Goal: Task Accomplishment & Management: Use online tool/utility

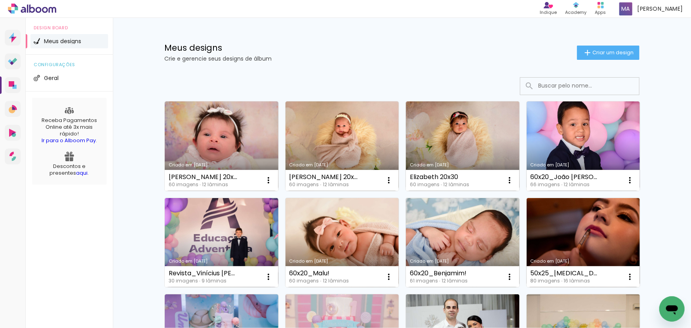
click at [452, 57] on p "Crie e gerencie seus designs de álbum" at bounding box center [370, 59] width 413 height 6
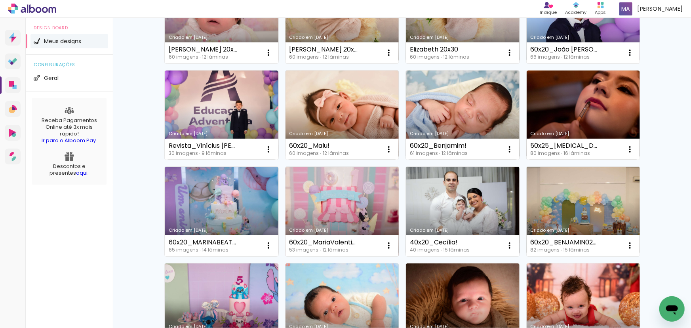
scroll to position [144, 0]
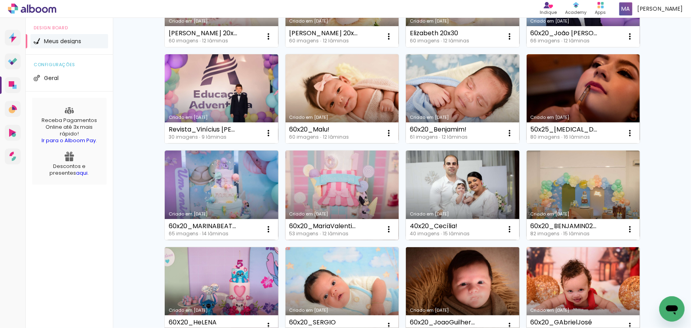
click at [358, 187] on link "Criado em [DATE]" at bounding box center [343, 196] width 114 height 90
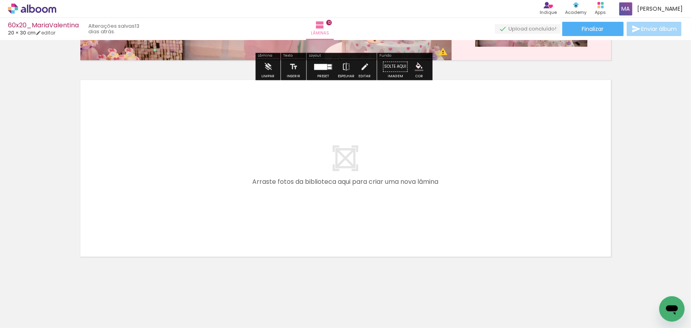
scroll to position [2347, 0]
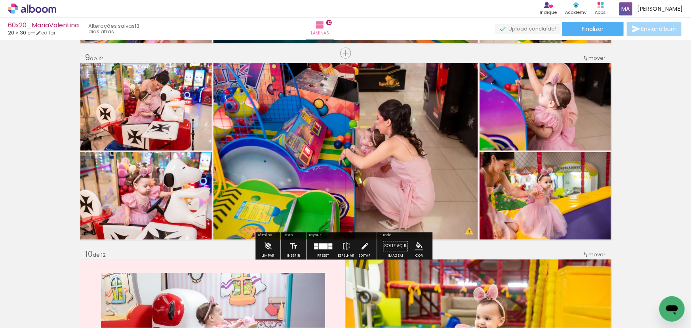
scroll to position [1626, 0]
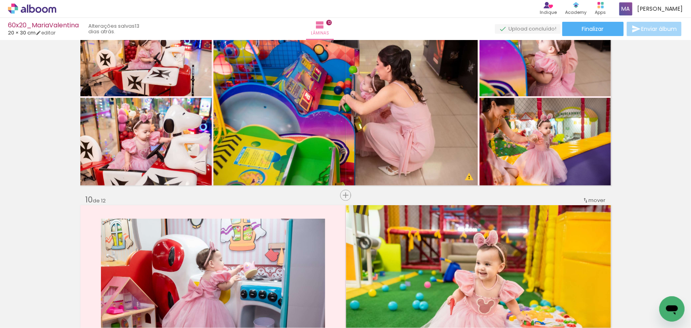
click at [34, 316] on span "Adicionar Fotos" at bounding box center [28, 317] width 24 height 9
click at [0, 0] on input "file" at bounding box center [0, 0] width 0 height 0
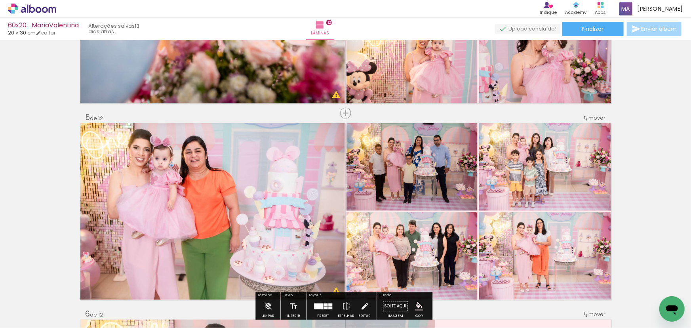
scroll to position [798, 0]
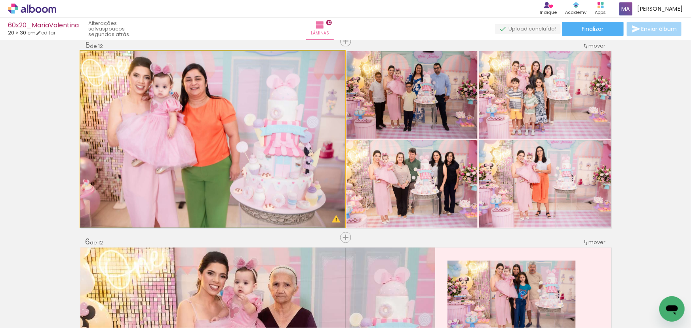
drag, startPoint x: 178, startPoint y: 164, endPoint x: 137, endPoint y: 160, distance: 41.4
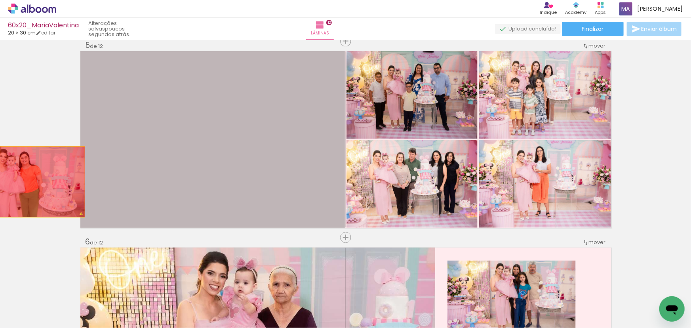
drag, startPoint x: 170, startPoint y: 144, endPoint x: 0, endPoint y: 198, distance: 178.9
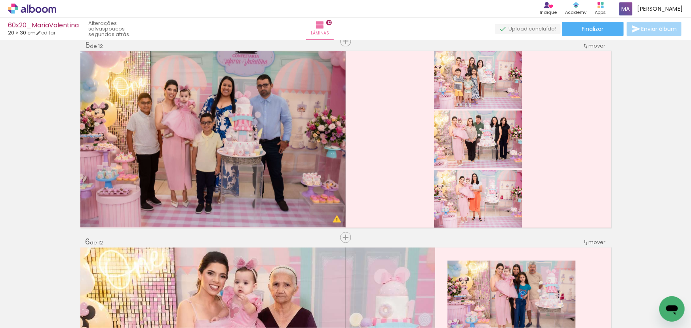
scroll to position [0, 1772]
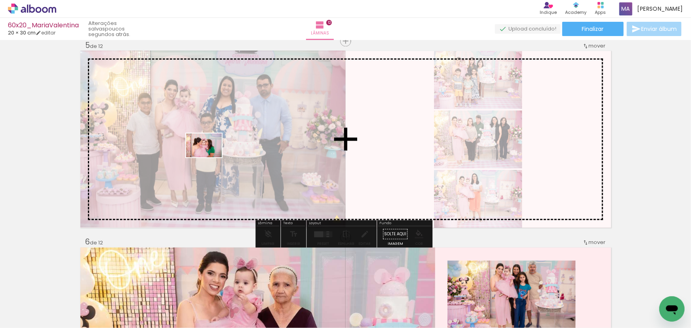
drag, startPoint x: 652, startPoint y: 299, endPoint x: 210, endPoint y: 157, distance: 464.2
click at [210, 157] on quentale-workspace at bounding box center [345, 164] width 691 height 328
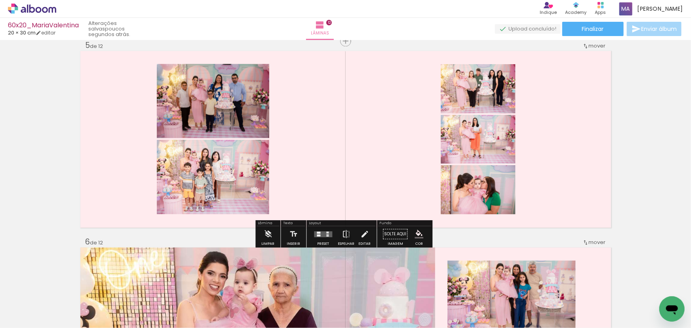
click at [324, 238] on div at bounding box center [323, 235] width 21 height 16
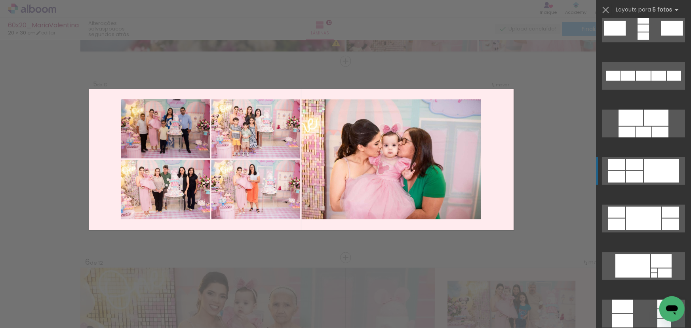
scroll to position [396, 0]
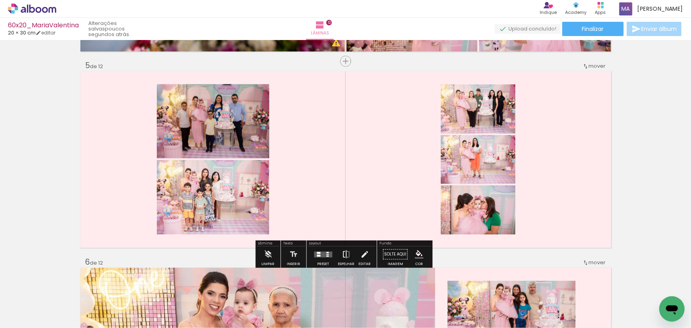
click at [349, 255] on paper-button "Espelhar" at bounding box center [346, 257] width 21 height 20
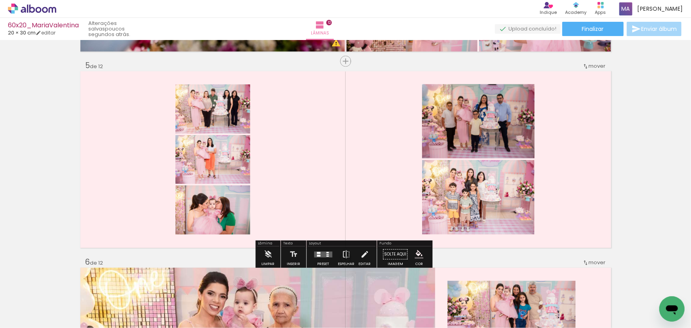
click at [324, 255] on quentale-layouter at bounding box center [323, 255] width 18 height 6
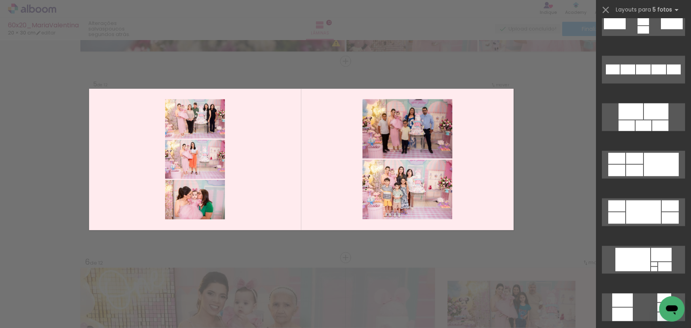
scroll to position [0, 0]
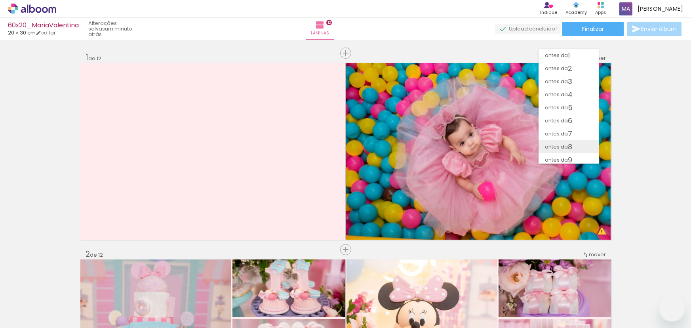
click at [572, 140] on span "8" at bounding box center [570, 146] width 4 height 13
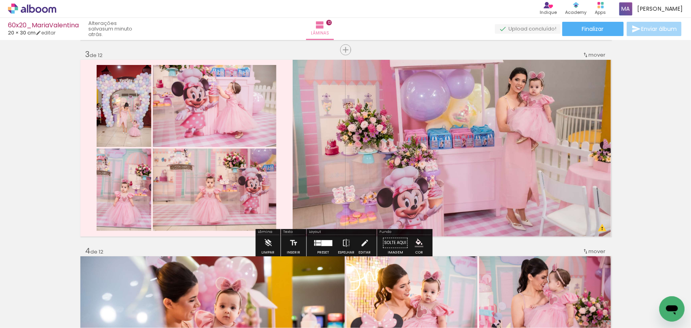
scroll to position [432, 0]
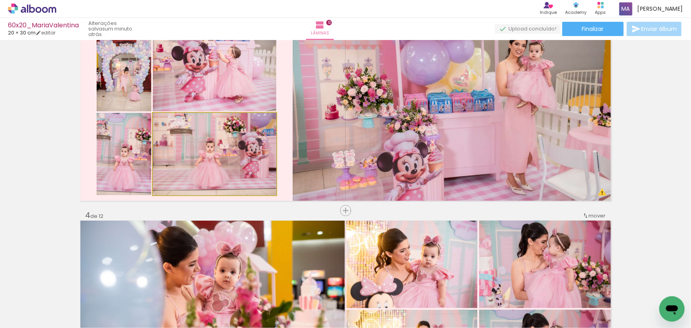
click at [214, 150] on quentale-photo at bounding box center [215, 154] width 124 height 82
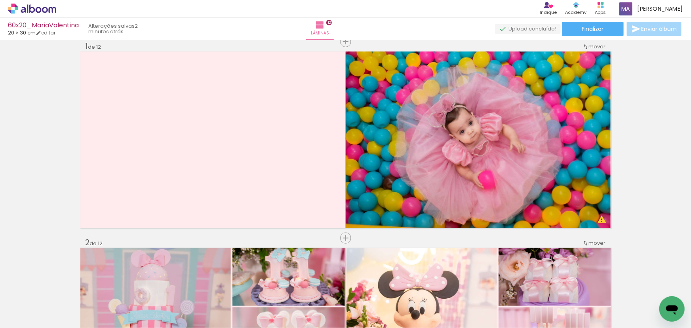
scroll to position [0, 0]
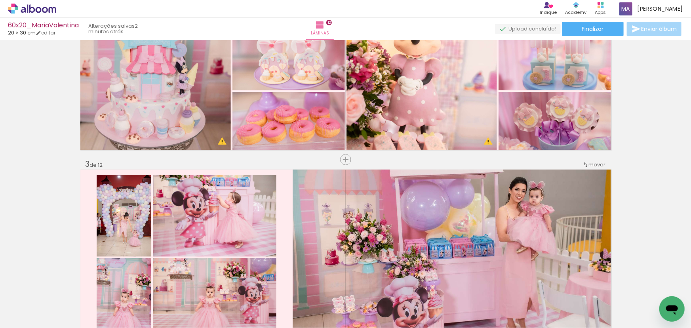
scroll to position [396, 0]
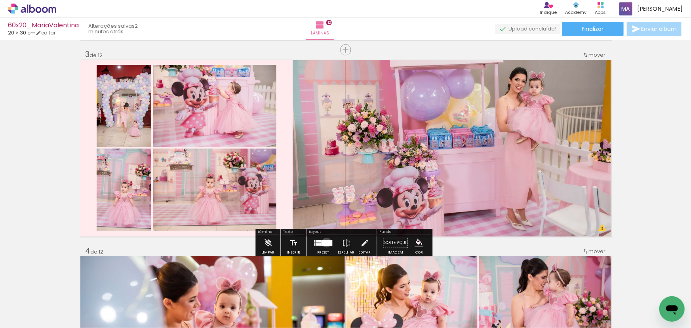
click at [325, 242] on div at bounding box center [326, 243] width 11 height 6
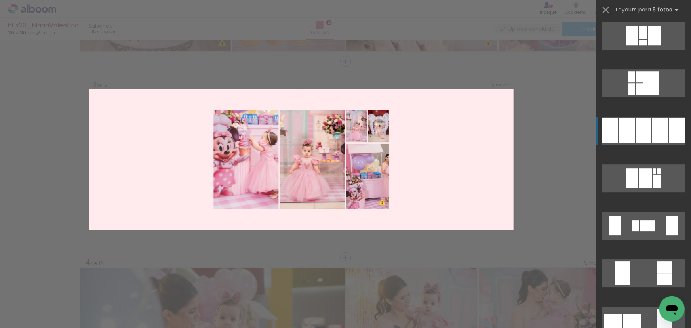
scroll to position [19350, 0]
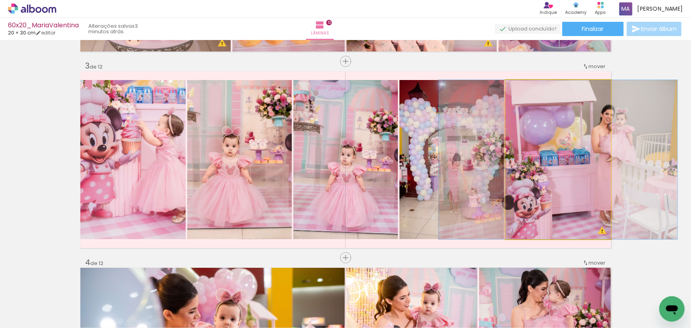
click at [564, 168] on quentale-photo at bounding box center [558, 159] width 105 height 159
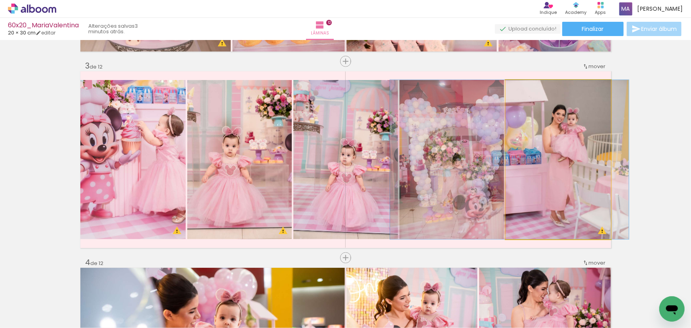
drag, startPoint x: 569, startPoint y: 164, endPoint x: 521, endPoint y: 163, distance: 48.8
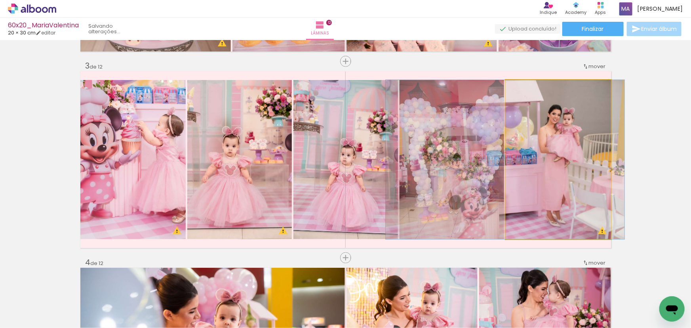
drag, startPoint x: 551, startPoint y: 170, endPoint x: 544, endPoint y: 170, distance: 7.1
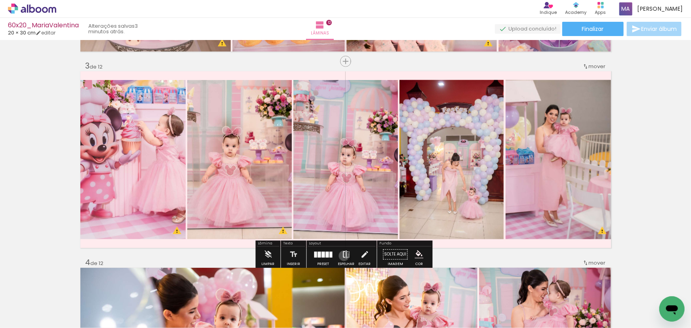
click at [342, 256] on iron-icon at bounding box center [346, 255] width 9 height 16
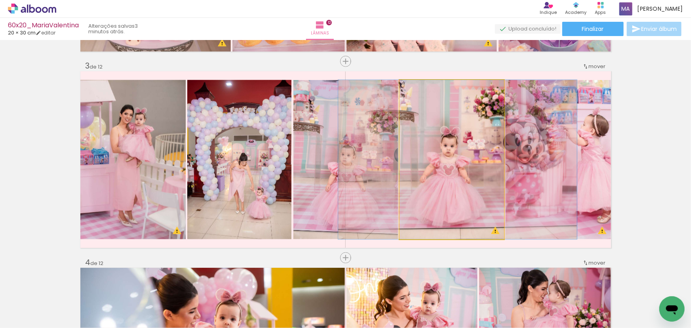
drag, startPoint x: 450, startPoint y: 190, endPoint x: 456, endPoint y: 190, distance: 5.9
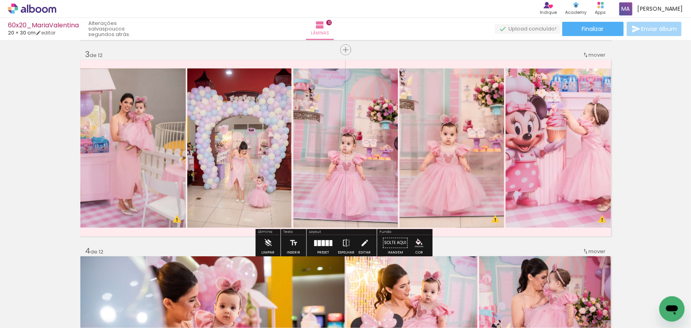
scroll to position [432, 0]
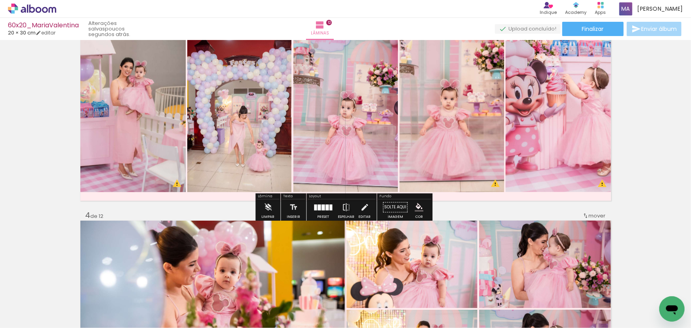
click at [326, 209] on div at bounding box center [327, 207] width 3 height 6
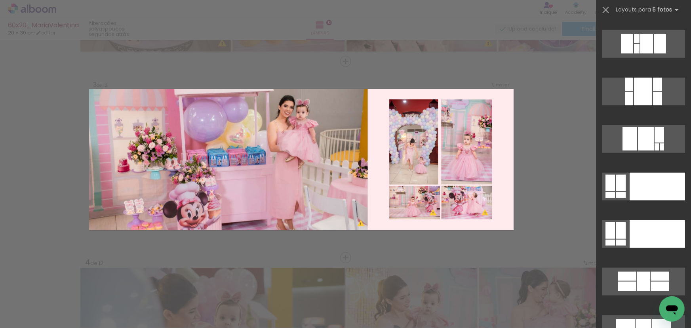
scroll to position [20140, 0]
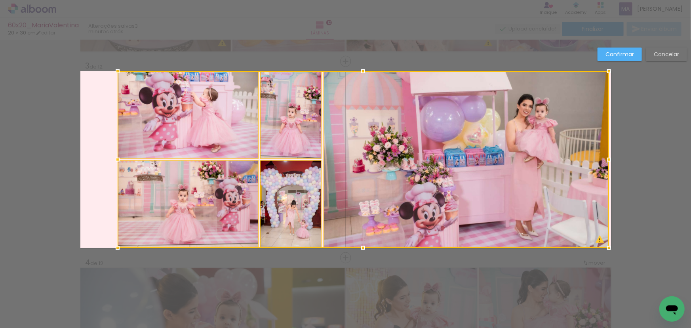
scroll to position [0, 515]
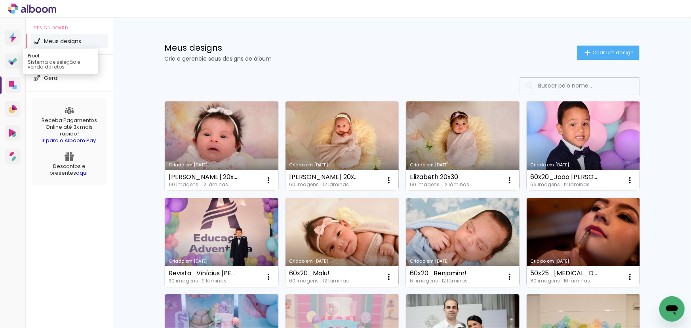
click at [11, 61] on icon at bounding box center [10, 61] width 4 height 4
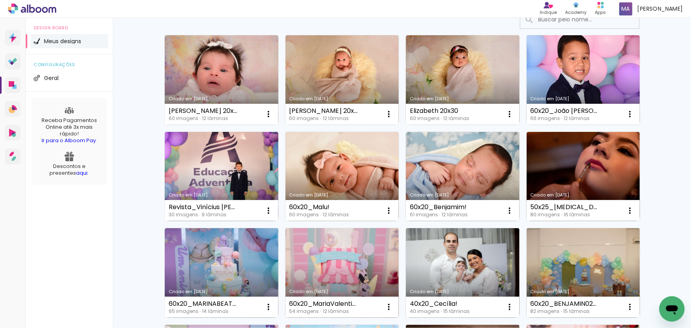
scroll to position [72, 0]
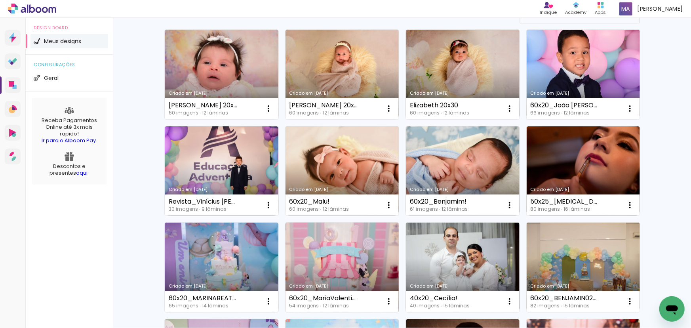
click at [347, 235] on link "Criado em [DATE]" at bounding box center [343, 268] width 114 height 90
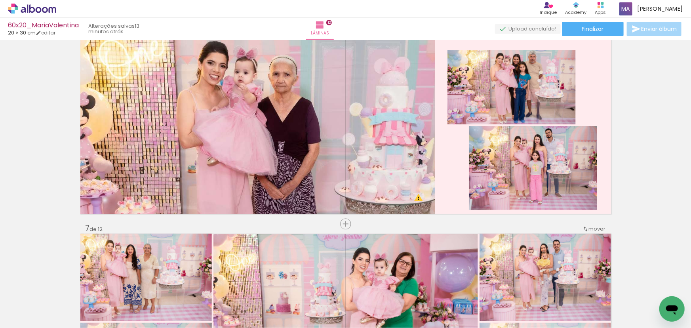
scroll to position [0, 485]
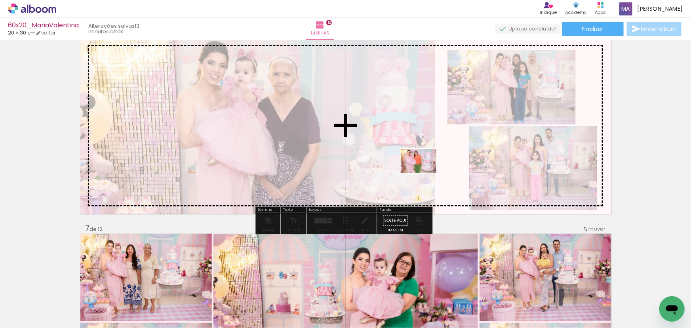
drag, startPoint x: 353, startPoint y: 306, endPoint x: 425, endPoint y: 173, distance: 151.0
click at [425, 173] on quentale-workspace at bounding box center [345, 164] width 691 height 328
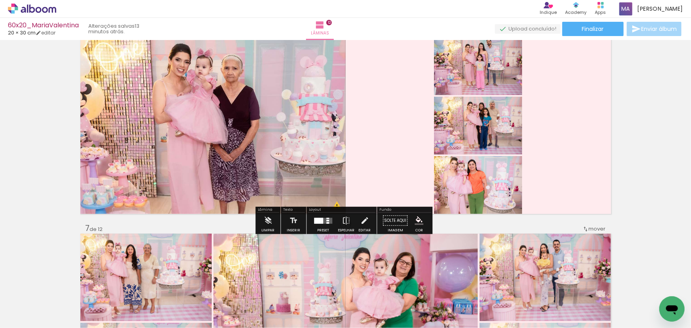
click at [320, 221] on div at bounding box center [318, 221] width 9 height 6
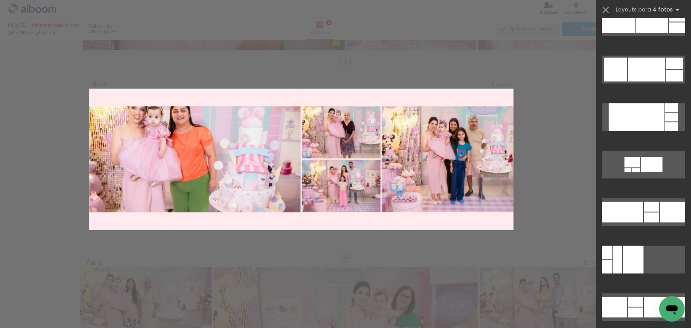
scroll to position [3746, 0]
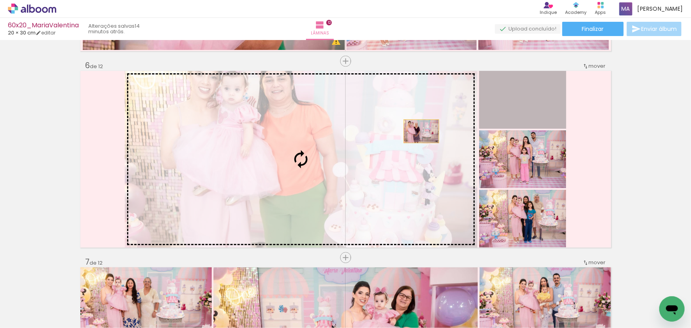
drag, startPoint x: 525, startPoint y: 99, endPoint x: 294, endPoint y: 173, distance: 242.6
click at [0, 0] on slot at bounding box center [0, 0] width 0 height 0
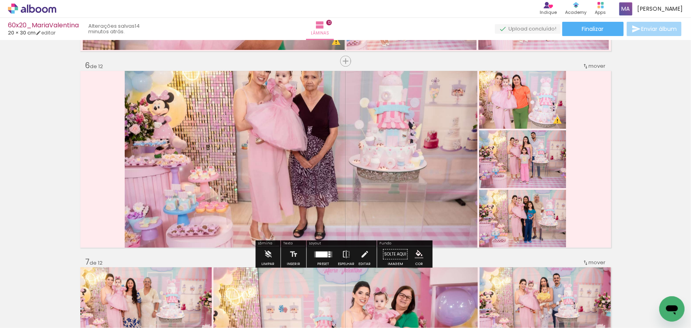
click at [329, 173] on quentale-photo at bounding box center [301, 159] width 353 height 177
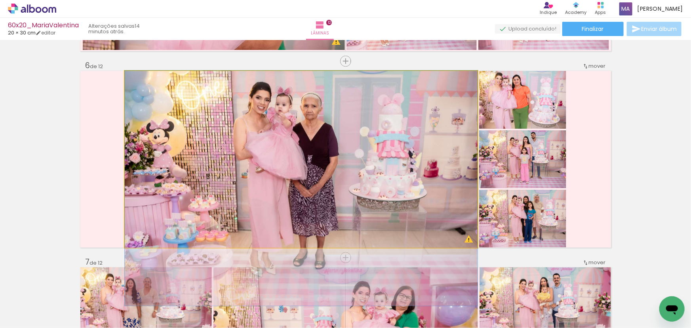
drag, startPoint x: 346, startPoint y: 158, endPoint x: 341, endPoint y: 187, distance: 29.4
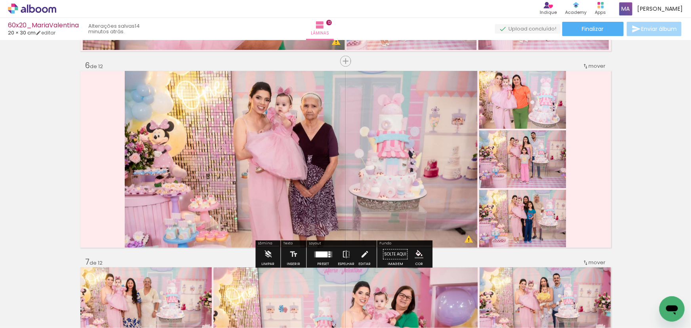
click at [319, 258] on div at bounding box center [323, 254] width 21 height 16
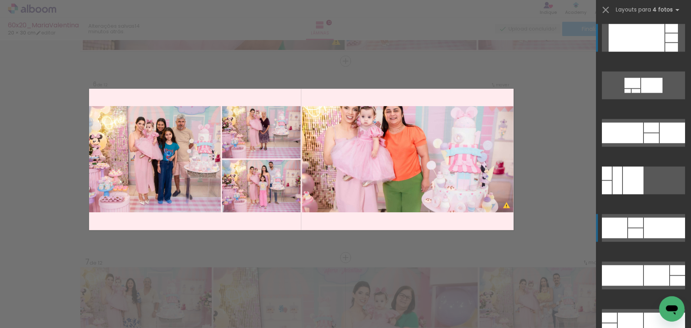
scroll to position [3839, 0]
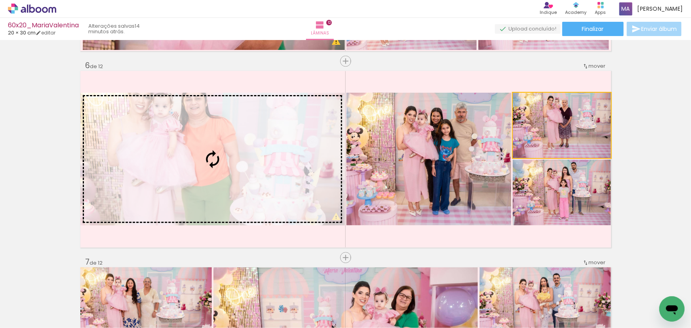
drag, startPoint x: 551, startPoint y: 133, endPoint x: 223, endPoint y: 162, distance: 329.4
click at [0, 0] on slot at bounding box center [0, 0] width 0 height 0
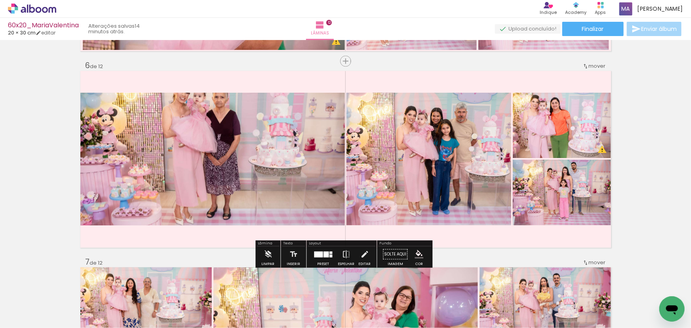
click at [248, 164] on quentale-photo at bounding box center [212, 159] width 265 height 133
click at [194, 135] on quentale-photo at bounding box center [212, 159] width 265 height 133
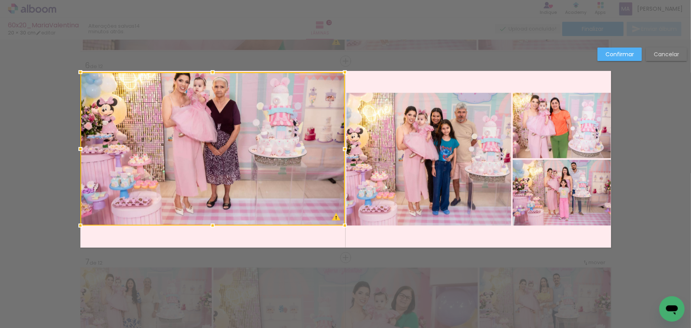
drag, startPoint x: 210, startPoint y: 91, endPoint x: 209, endPoint y: 70, distance: 21.4
click at [209, 70] on div at bounding box center [213, 72] width 16 height 16
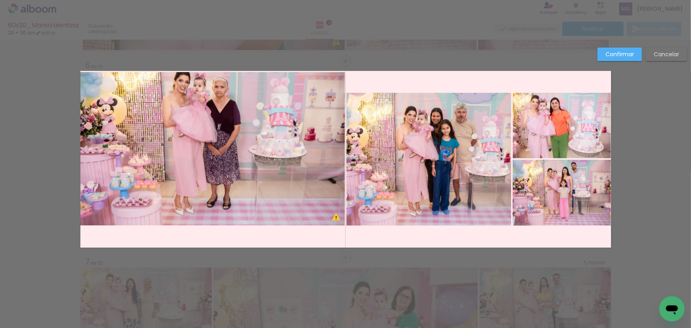
click at [219, 139] on quentale-photo at bounding box center [212, 148] width 265 height 153
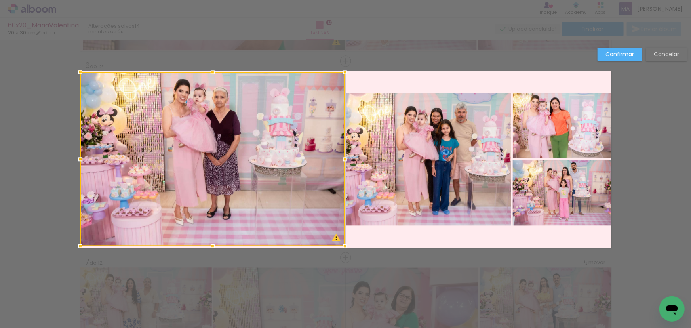
drag, startPoint x: 209, startPoint y: 226, endPoint x: 206, endPoint y: 250, distance: 24.4
click at [206, 250] on div at bounding box center [213, 246] width 16 height 16
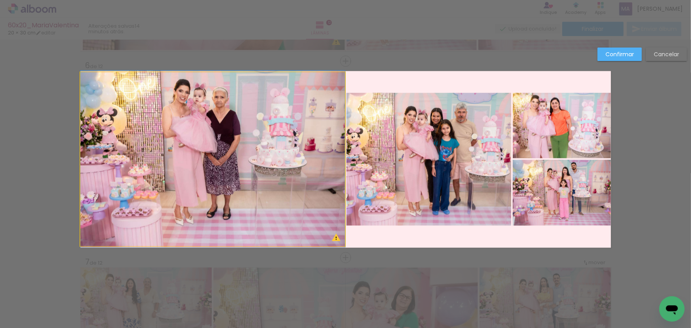
click at [205, 228] on quentale-photo at bounding box center [212, 159] width 265 height 174
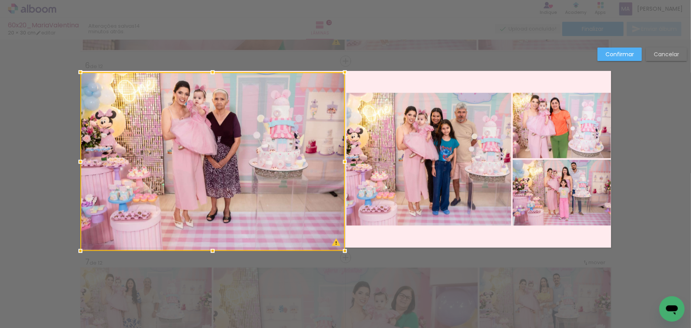
click at [210, 246] on div at bounding box center [213, 251] width 16 height 16
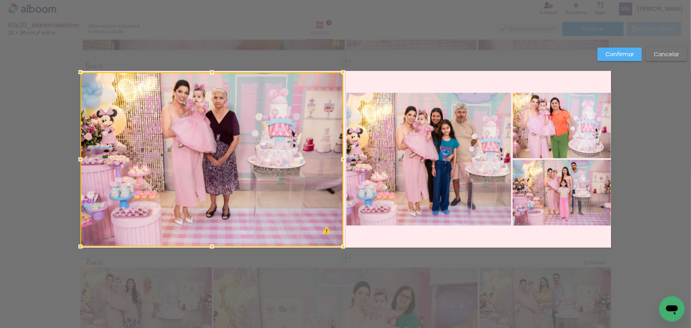
click at [342, 248] on div at bounding box center [344, 247] width 16 height 16
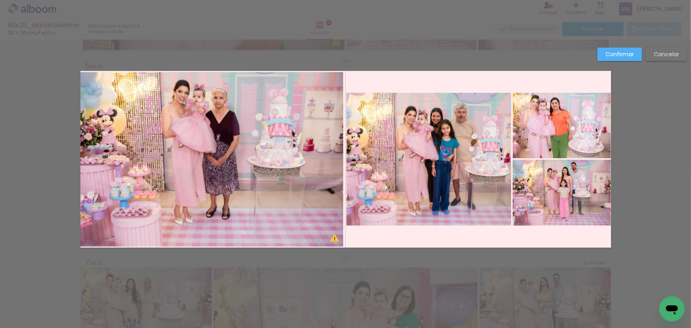
click at [316, 207] on quentale-photo at bounding box center [211, 159] width 263 height 174
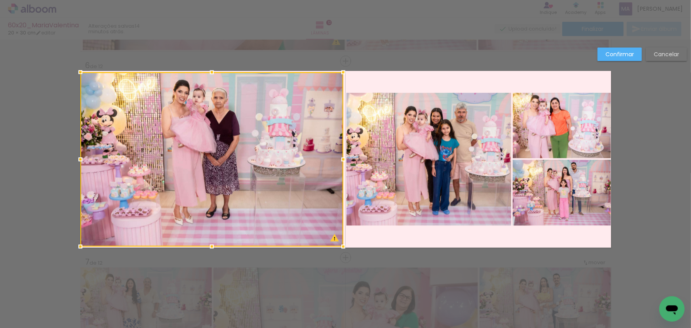
click at [308, 170] on div at bounding box center [211, 159] width 263 height 174
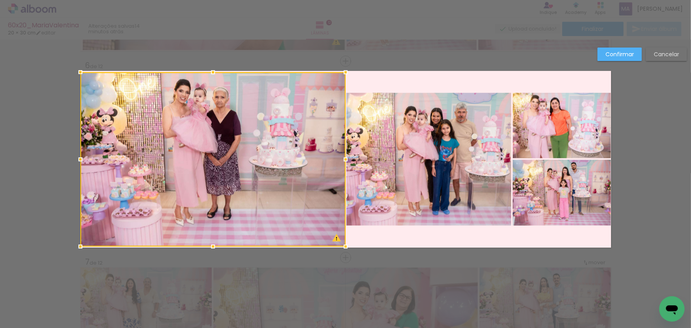
click at [344, 158] on div at bounding box center [346, 159] width 16 height 16
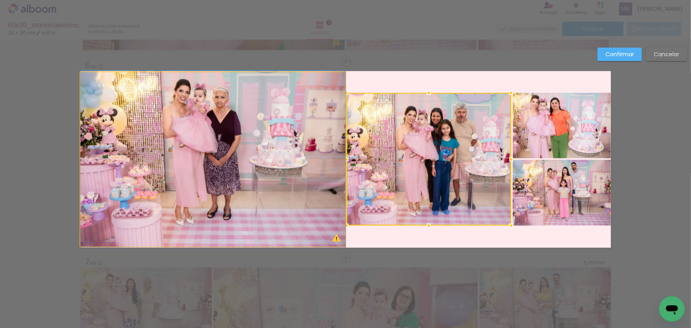
click at [325, 135] on quentale-photo at bounding box center [212, 159] width 265 height 174
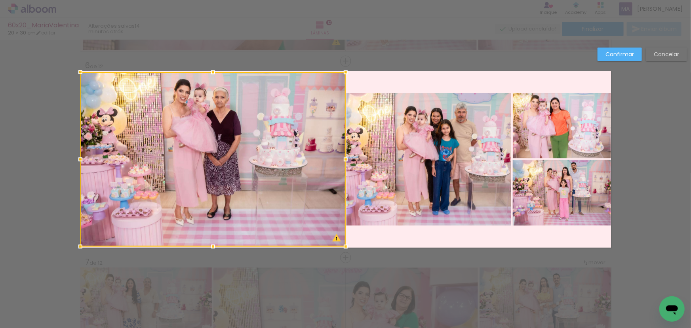
click at [211, 69] on div at bounding box center [213, 72] width 16 height 16
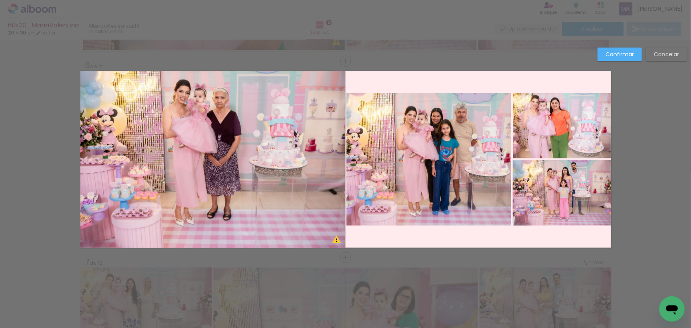
click at [229, 111] on quentale-photo at bounding box center [212, 159] width 265 height 177
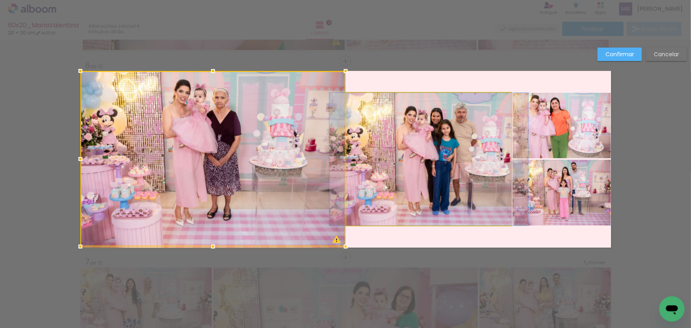
click at [356, 136] on quentale-photo at bounding box center [429, 159] width 165 height 133
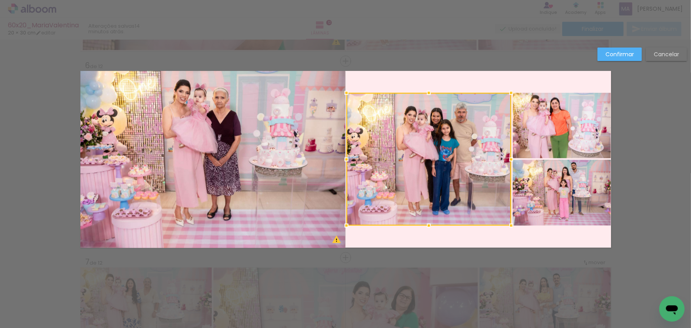
click at [288, 157] on quentale-photo at bounding box center [212, 159] width 265 height 177
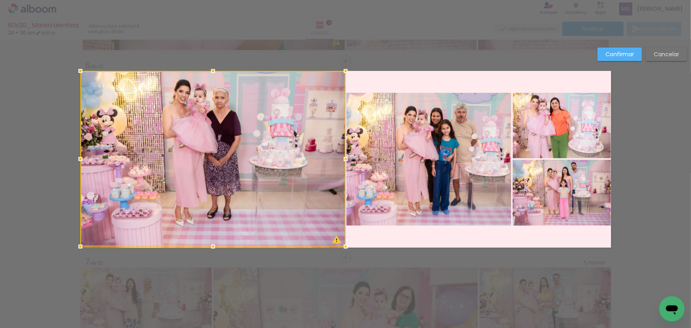
click at [242, 147] on div at bounding box center [212, 159] width 265 height 176
click at [427, 161] on quentale-photo at bounding box center [429, 159] width 165 height 133
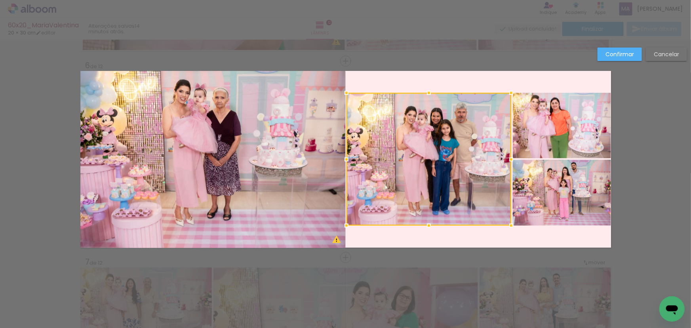
click at [524, 135] on quentale-photo at bounding box center [562, 125] width 98 height 65
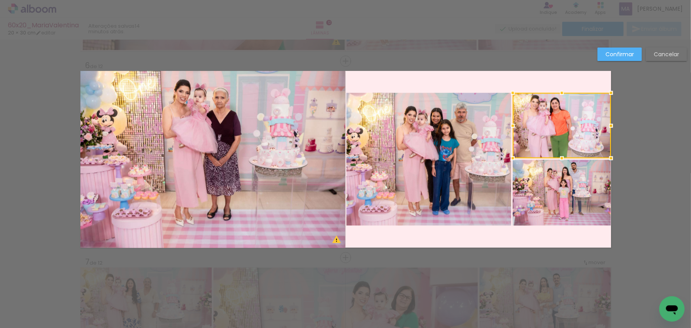
click at [522, 180] on quentale-photo at bounding box center [562, 193] width 98 height 66
click at [449, 174] on quentale-photo at bounding box center [429, 159] width 165 height 133
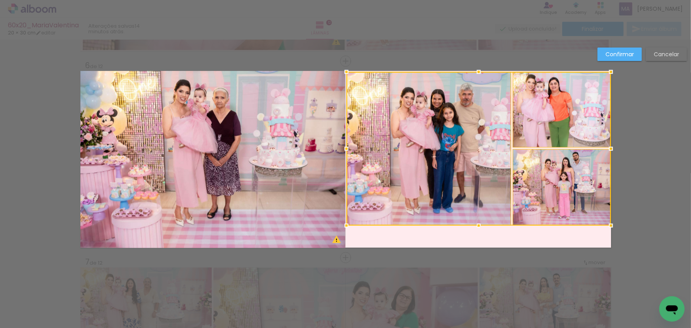
drag, startPoint x: 476, startPoint y: 91, endPoint x: 475, endPoint y: 71, distance: 19.8
click at [475, 71] on div at bounding box center [479, 72] width 16 height 16
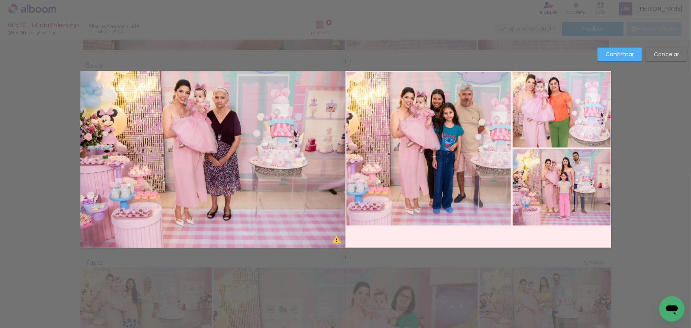
click at [456, 115] on quentale-photo at bounding box center [429, 149] width 165 height 154
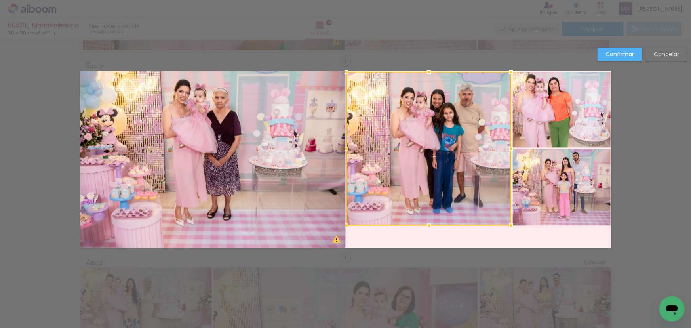
click at [566, 123] on quentale-photo at bounding box center [562, 110] width 98 height 76
click at [546, 189] on div at bounding box center [479, 149] width 265 height 154
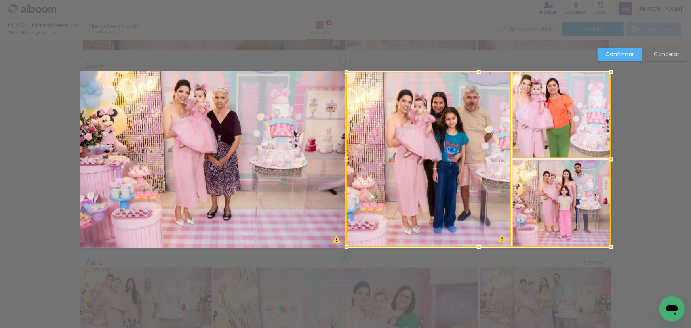
drag, startPoint x: 479, startPoint y: 226, endPoint x: 481, endPoint y: 247, distance: 21.2
click at [481, 247] on div at bounding box center [479, 247] width 16 height 16
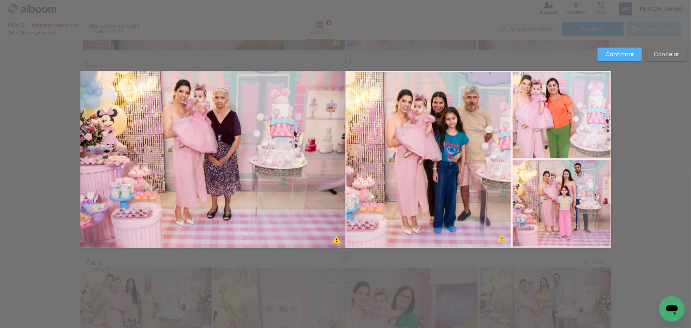
click at [544, 151] on quentale-photo at bounding box center [562, 115] width 98 height 86
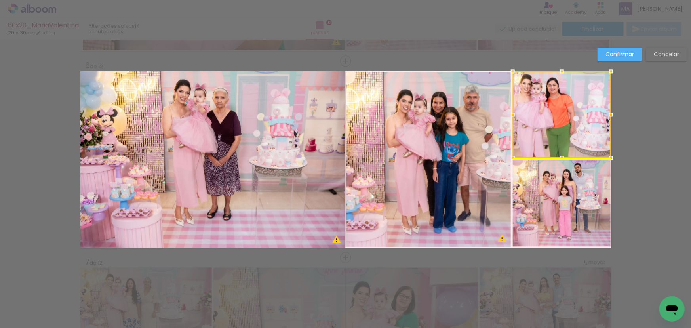
drag, startPoint x: 554, startPoint y: 110, endPoint x: 561, endPoint y: 110, distance: 6.7
click at [561, 110] on div at bounding box center [562, 114] width 98 height 86
click at [0, 0] on slot "Confirmar" at bounding box center [0, 0] width 0 height 0
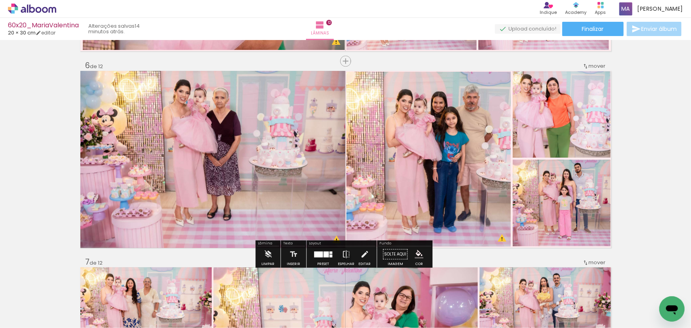
click at [547, 120] on quentale-photo at bounding box center [562, 114] width 98 height 86
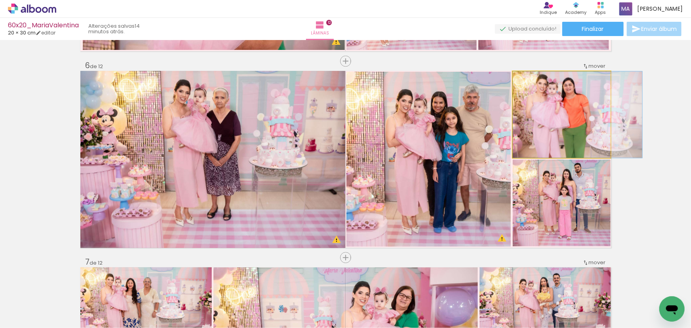
drag, startPoint x: 553, startPoint y: 117, endPoint x: 569, endPoint y: 117, distance: 16.2
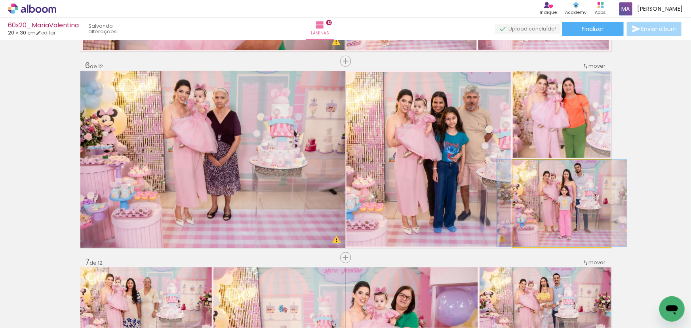
click at [553, 195] on quentale-photo at bounding box center [562, 203] width 98 height 87
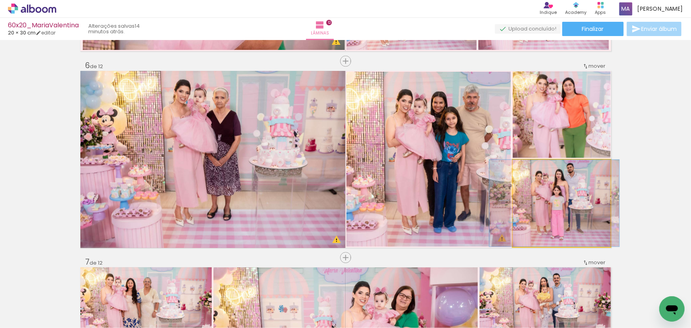
drag, startPoint x: 566, startPoint y: 195, endPoint x: 558, endPoint y: 196, distance: 7.5
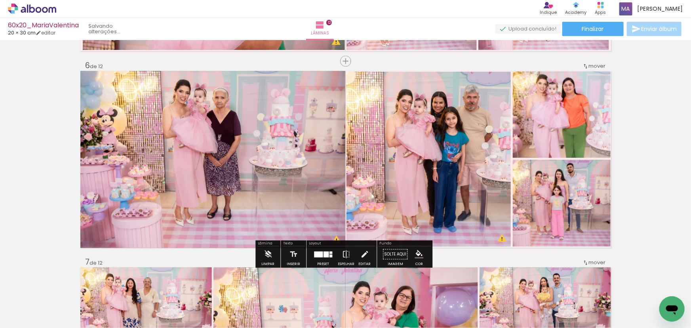
click at [450, 149] on quentale-photo at bounding box center [429, 159] width 165 height 175
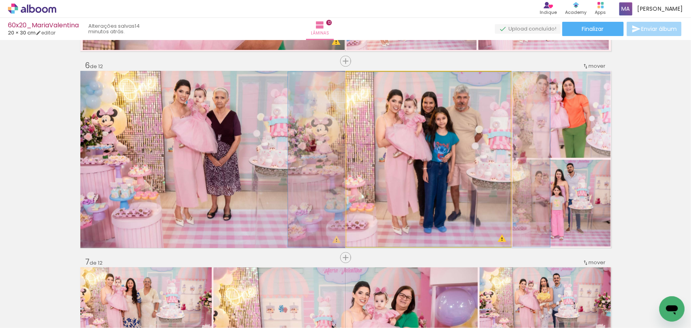
drag, startPoint x: 460, startPoint y: 148, endPoint x: 450, endPoint y: 150, distance: 10.2
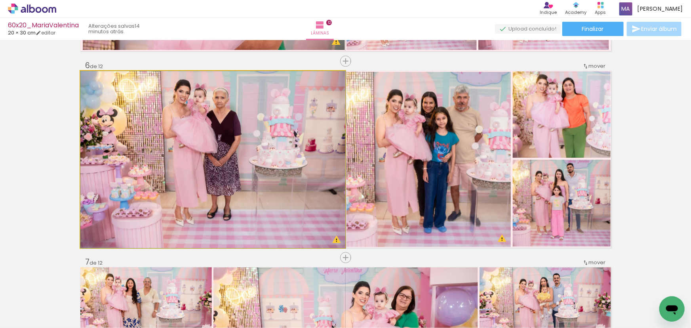
click at [250, 132] on quentale-photo at bounding box center [212, 159] width 265 height 177
drag, startPoint x: 254, startPoint y: 132, endPoint x: 256, endPoint y: 144, distance: 11.7
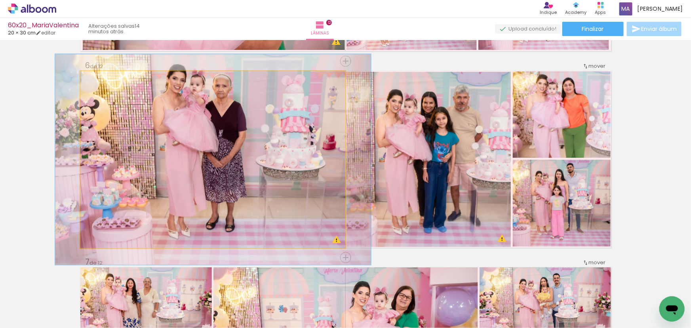
drag, startPoint x: 99, startPoint y: 81, endPoint x: 105, endPoint y: 81, distance: 5.2
click at [105, 81] on div at bounding box center [104, 79] width 13 height 13
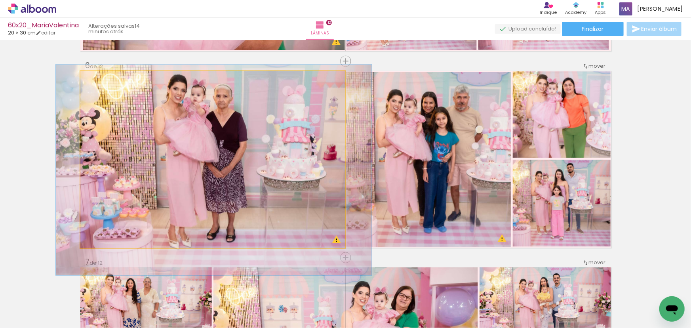
drag, startPoint x: 223, startPoint y: 127, endPoint x: 223, endPoint y: 133, distance: 6.0
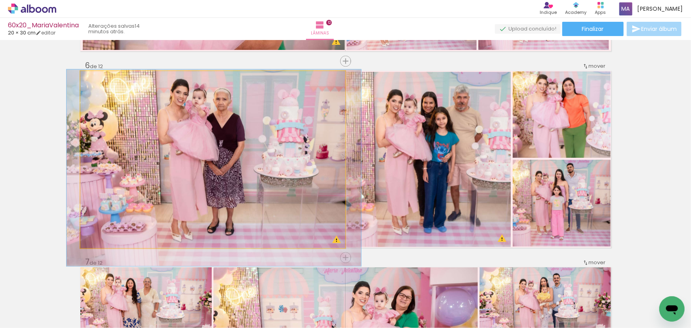
type paper-slider "111"
click at [100, 80] on div at bounding box center [102, 79] width 7 height 7
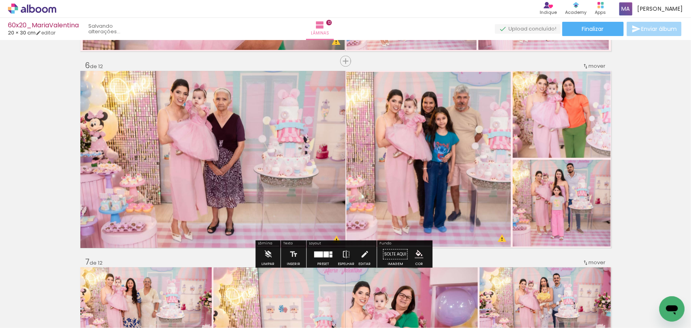
click at [206, 143] on quentale-photo at bounding box center [212, 159] width 265 height 177
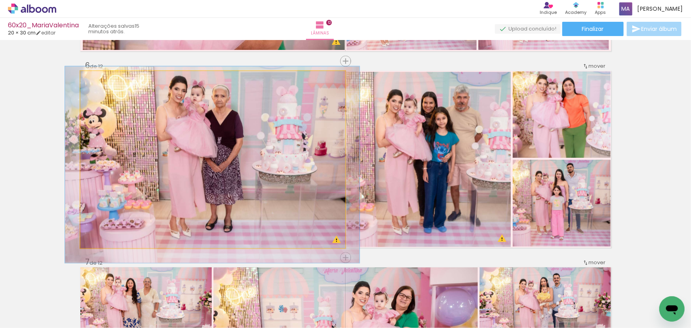
click at [292, 143] on quentale-photo at bounding box center [212, 159] width 265 height 177
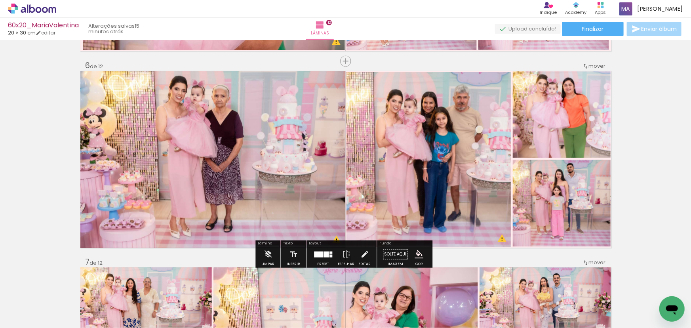
click at [430, 140] on quentale-photo at bounding box center [429, 159] width 165 height 175
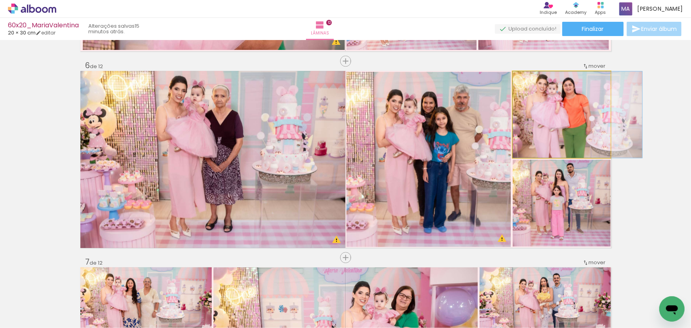
click at [564, 121] on quentale-photo at bounding box center [562, 114] width 98 height 86
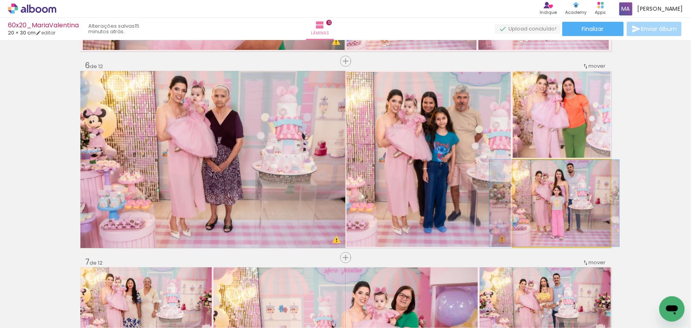
click at [556, 194] on quentale-photo at bounding box center [562, 203] width 98 height 87
click at [555, 197] on quentale-photo at bounding box center [562, 203] width 98 height 87
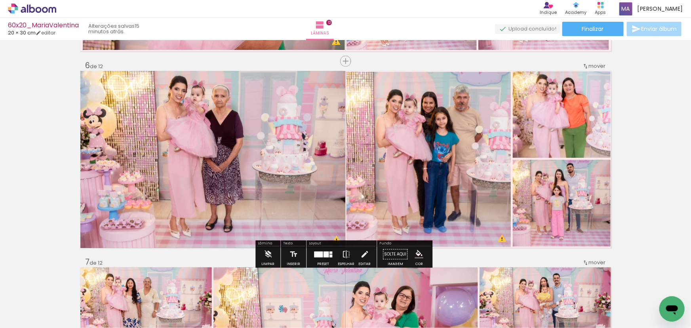
drag, startPoint x: 548, startPoint y: 210, endPoint x: 443, endPoint y: 181, distance: 109.2
click at [0, 0] on slot at bounding box center [0, 0] width 0 height 0
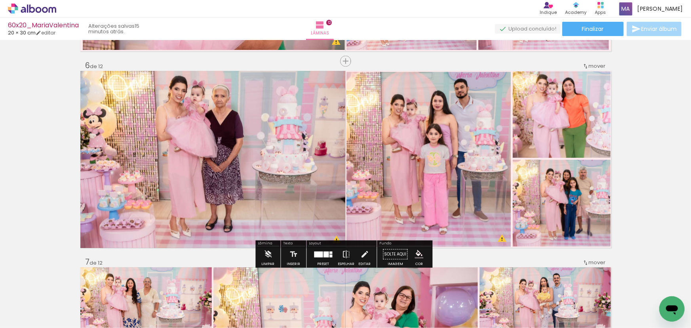
drag, startPoint x: 422, startPoint y: 161, endPoint x: 523, endPoint y: 198, distance: 107.8
click at [0, 0] on slot at bounding box center [0, 0] width 0 height 0
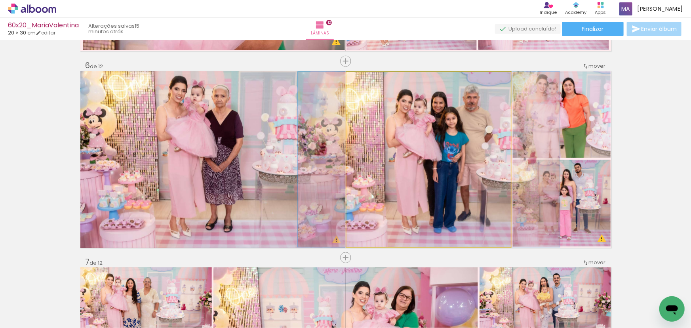
click at [425, 162] on quentale-photo at bounding box center [429, 159] width 165 height 175
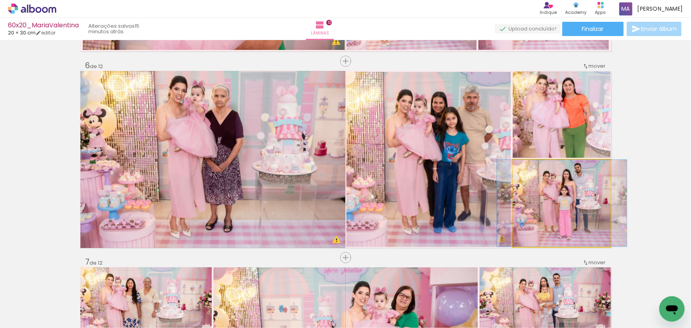
click at [547, 198] on quentale-photo at bounding box center [562, 203] width 98 height 87
drag, startPoint x: 555, startPoint y: 197, endPoint x: 553, endPoint y: 201, distance: 4.3
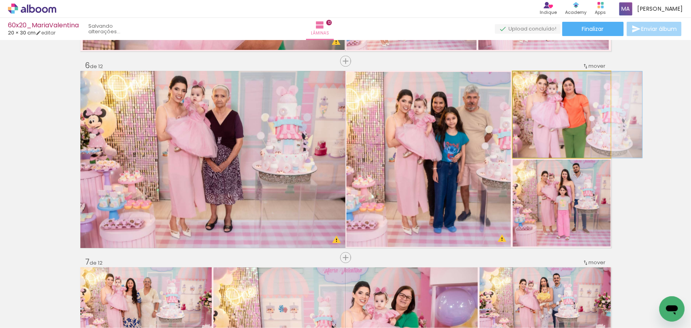
click at [558, 139] on quentale-photo at bounding box center [562, 114] width 98 height 86
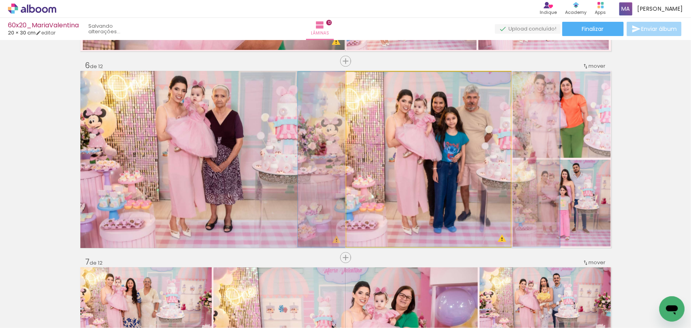
click at [466, 162] on quentale-photo at bounding box center [429, 159] width 165 height 175
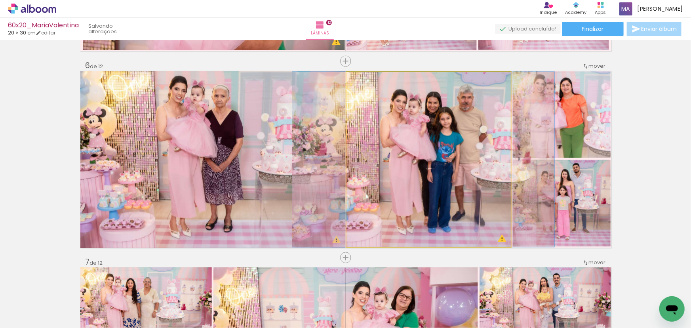
drag, startPoint x: 462, startPoint y: 166, endPoint x: 456, endPoint y: 167, distance: 5.6
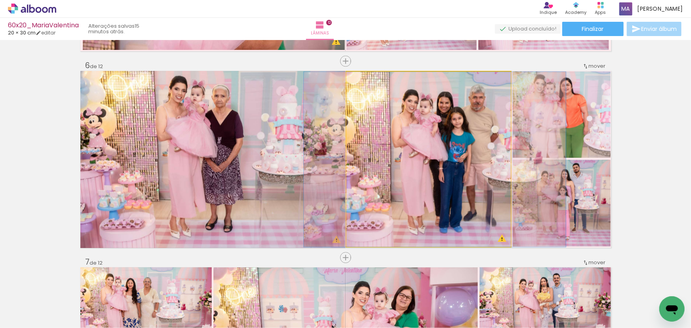
drag, startPoint x: 454, startPoint y: 173, endPoint x: 465, endPoint y: 174, distance: 10.4
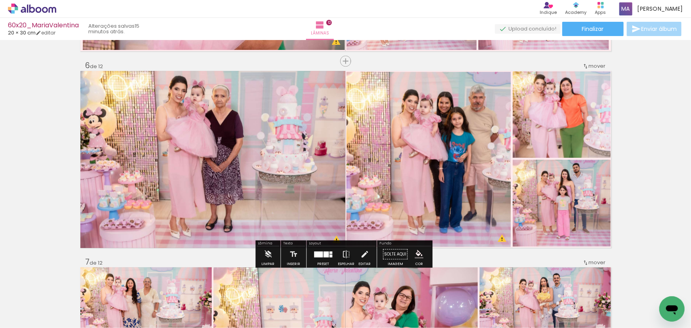
click at [553, 187] on quentale-photo at bounding box center [562, 203] width 98 height 87
click at [553, 198] on quentale-photo at bounding box center [562, 203] width 98 height 87
click at [450, 192] on quentale-photo at bounding box center [429, 159] width 165 height 175
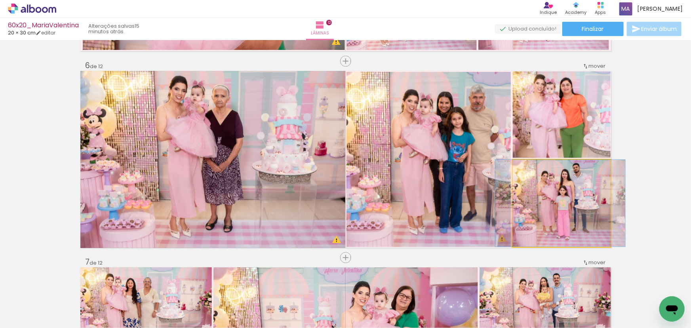
click at [533, 198] on quentale-photo at bounding box center [562, 203] width 98 height 87
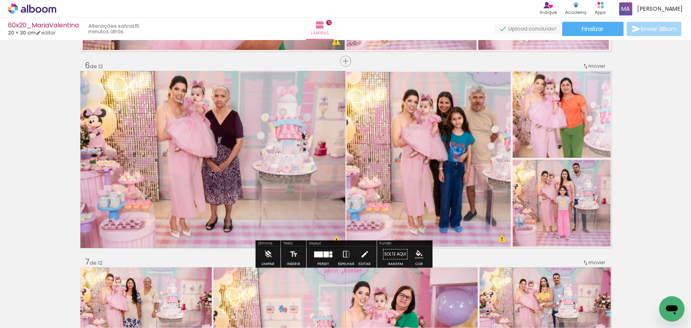
click at [470, 186] on quentale-photo at bounding box center [429, 159] width 165 height 175
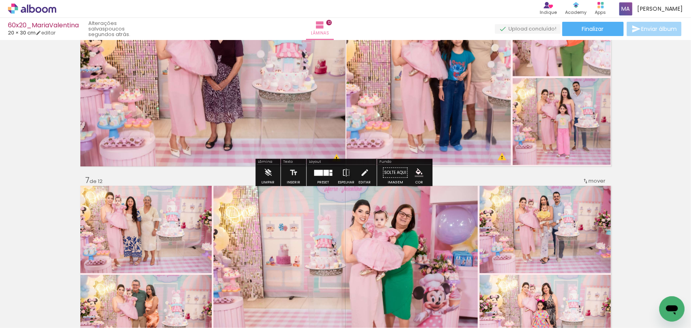
scroll to position [1118, 0]
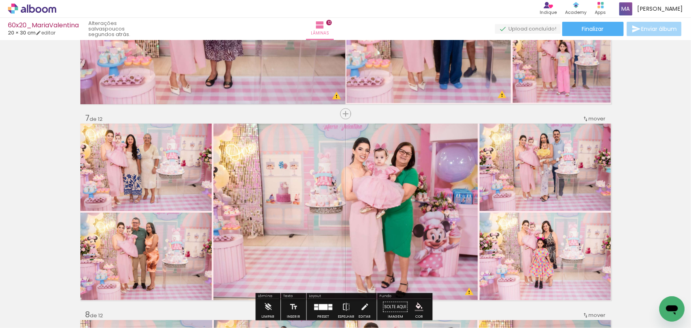
click at [597, 120] on span "mover" at bounding box center [597, 119] width 17 height 8
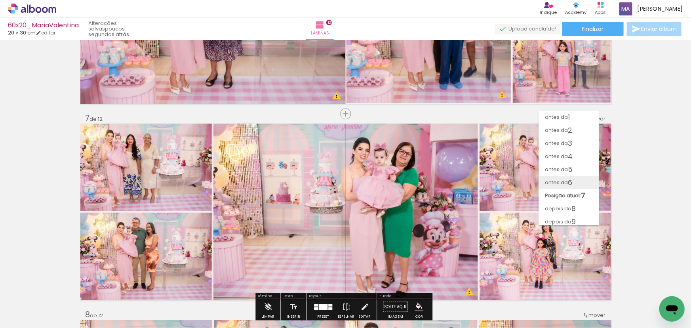
click at [563, 177] on span "antes da" at bounding box center [556, 182] width 23 height 13
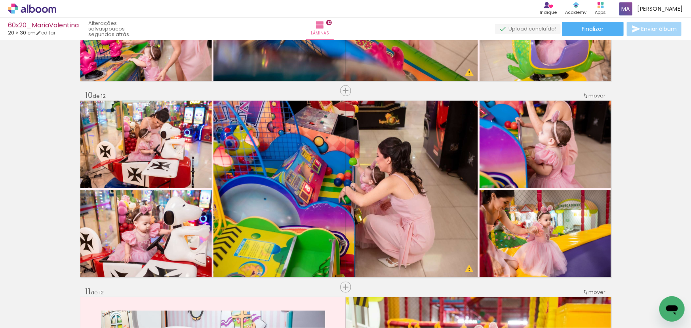
scroll to position [1479, 0]
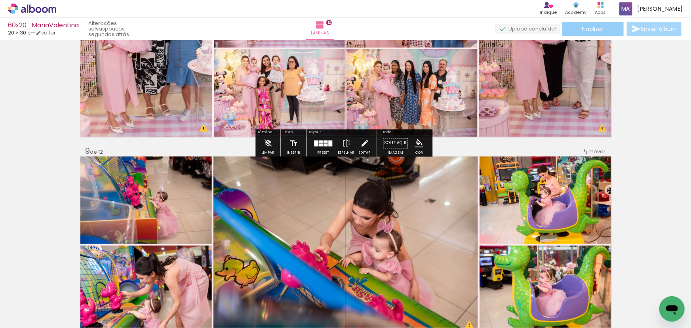
click at [605, 30] on paper-button "Finalizar" at bounding box center [593, 29] width 61 height 14
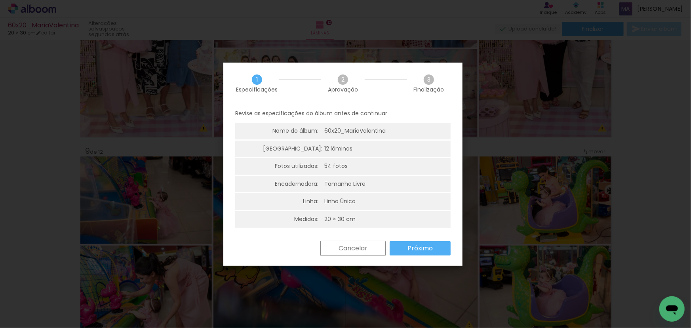
click at [0, 0] on slot "Próximo" at bounding box center [0, 0] width 0 height 0
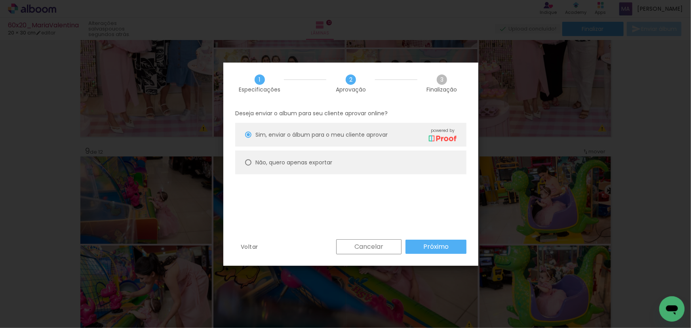
click at [0, 0] on slot "Não, quero apenas exportar" at bounding box center [0, 0] width 0 height 0
type paper-radio-button "on"
click at [0, 0] on slot "Próximo" at bounding box center [0, 0] width 0 height 0
type input "Alta, 300 DPI"
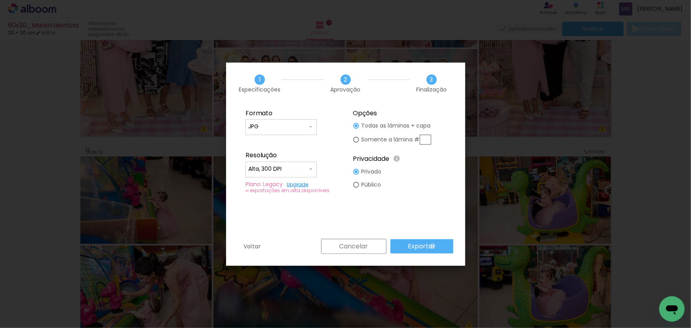
click at [0, 0] on slot "Exportar" at bounding box center [0, 0] width 0 height 0
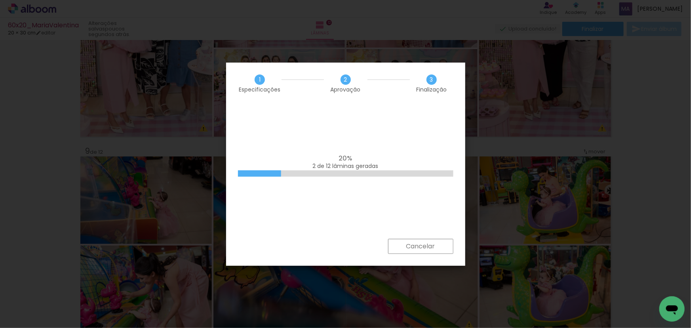
scroll to position [0, 485]
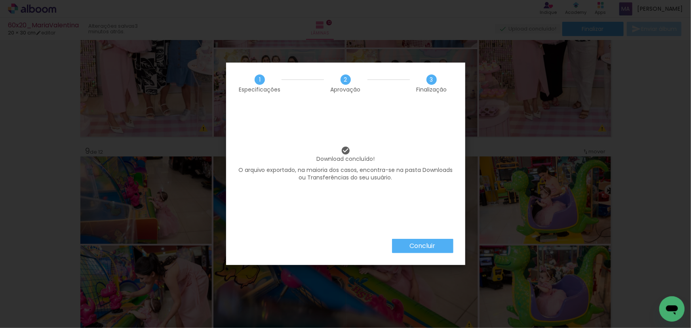
scroll to position [0, 485]
click at [406, 242] on paper-button "Concluir" at bounding box center [422, 246] width 61 height 14
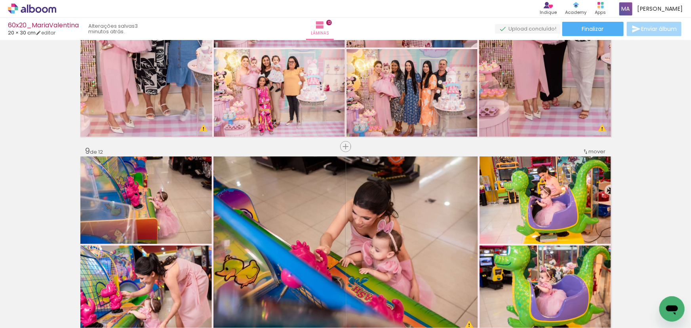
scroll to position [0, 485]
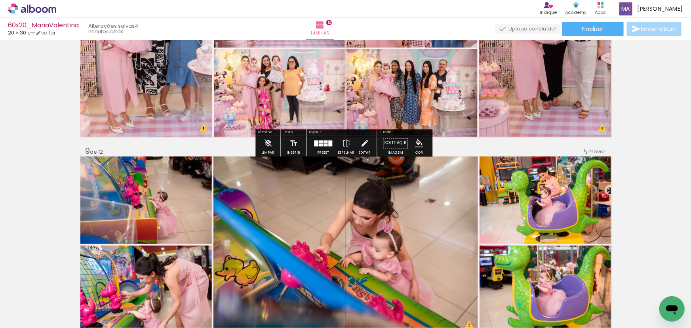
click at [57, 23] on div "60x20_MariaValentina" at bounding box center [43, 26] width 71 height 8
click at [46, 15] on div "› Editor de álbum Indique Indique e ganhe Conteúdo que inspira Academy Produtos…" at bounding box center [345, 9] width 691 height 18
click at [46, 8] on icon at bounding box center [45, 10] width 6 height 6
